Goal: Task Accomplishment & Management: Use online tool/utility

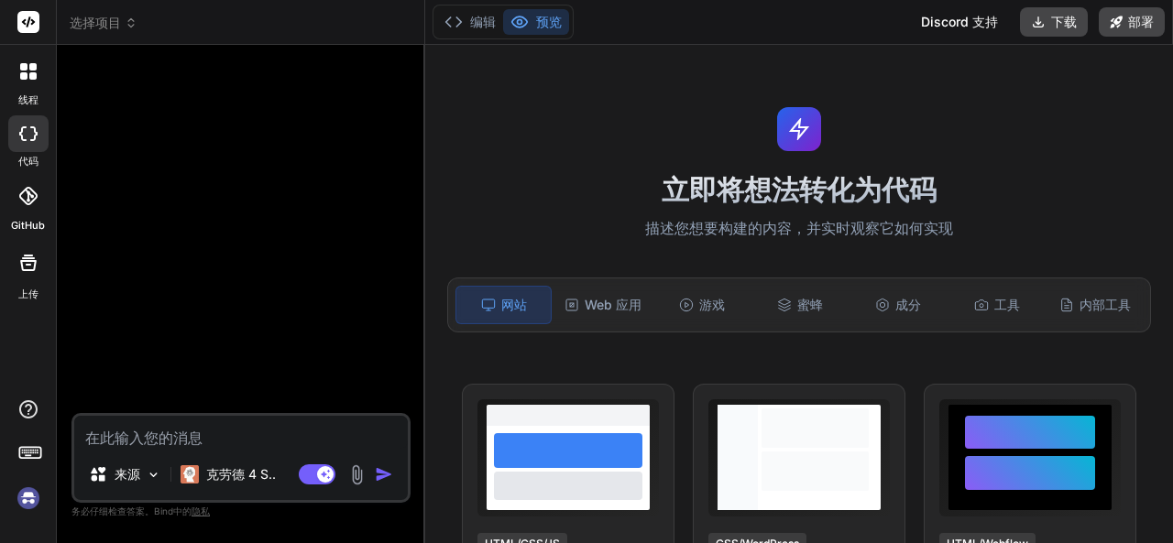
click at [284, 189] on div at bounding box center [242, 237] width 335 height 354
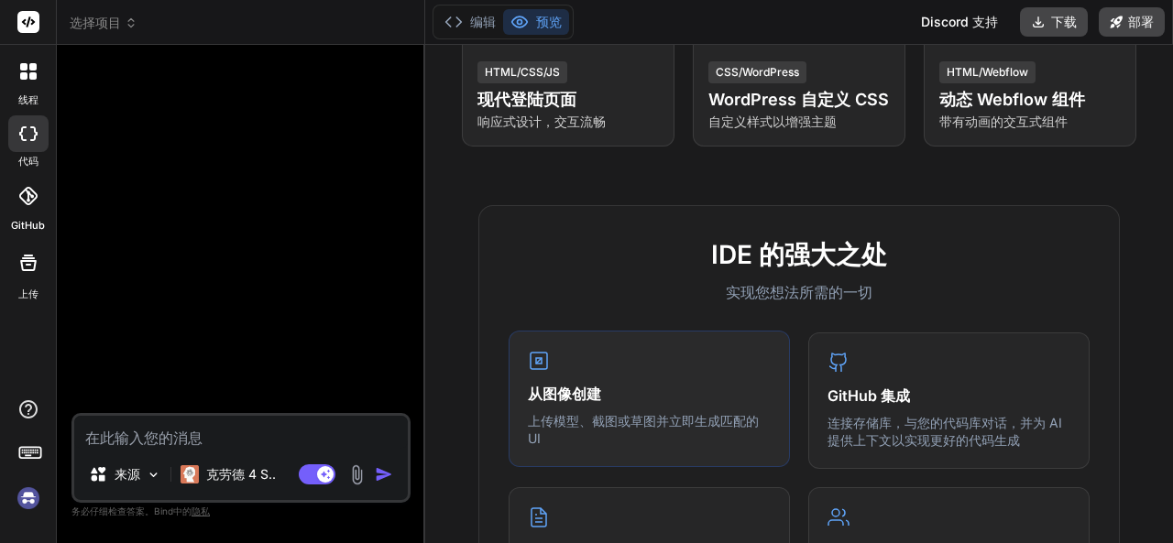
scroll to position [550, 0]
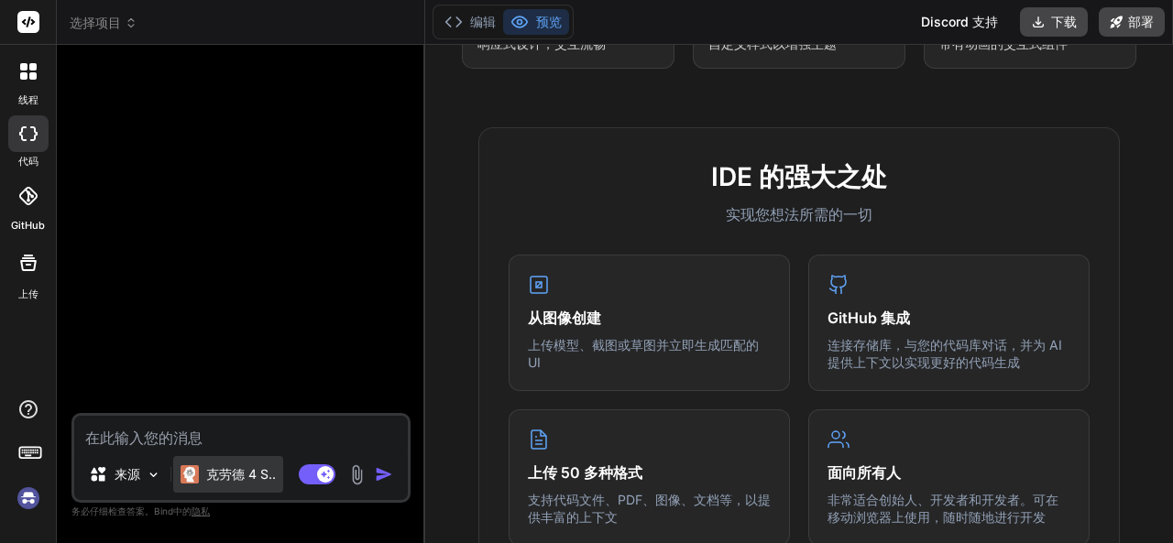
click at [243, 474] on font "克劳德 4 S.." at bounding box center [241, 474] width 70 height 16
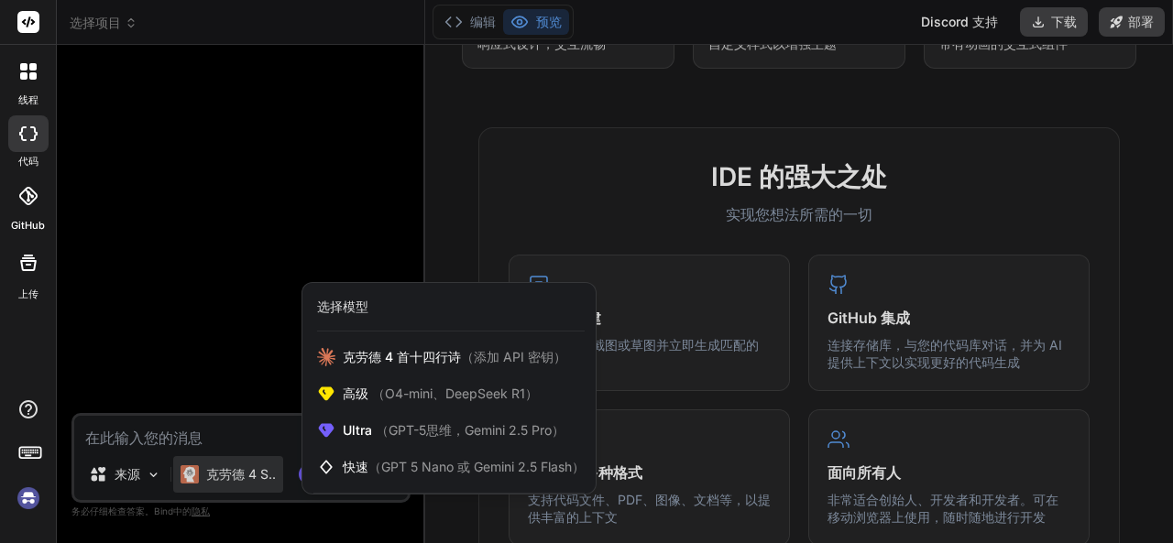
click at [207, 309] on div at bounding box center [586, 271] width 1173 height 543
type textarea "x"
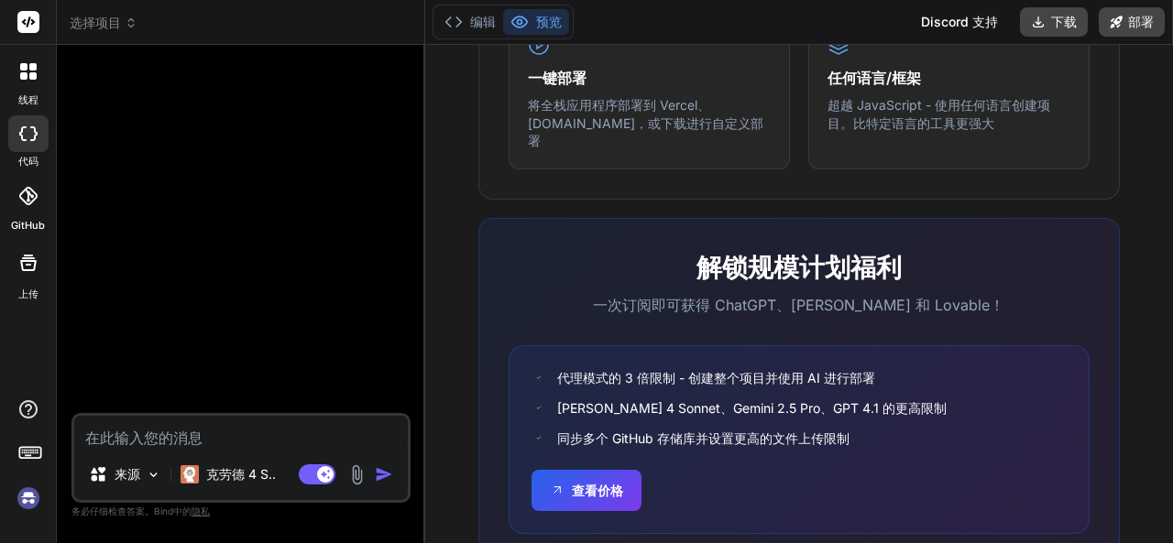
scroll to position [1169, 0]
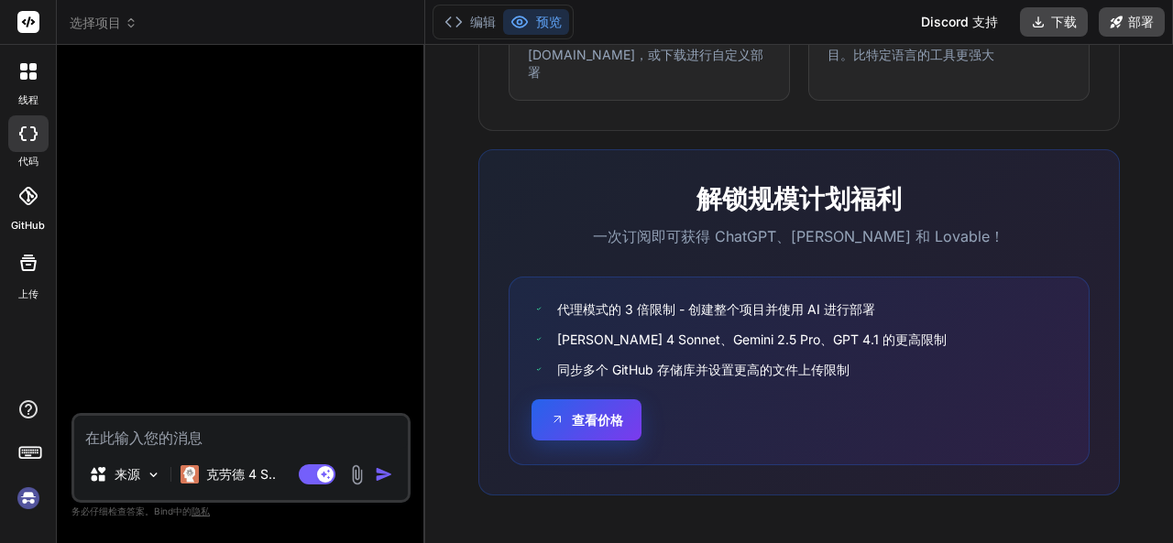
click at [587, 426] on font "查看价格" at bounding box center [597, 420] width 51 height 16
click at [38, 253] on icon at bounding box center [28, 263] width 22 height 22
